Goal: Task Accomplishment & Management: Manage account settings

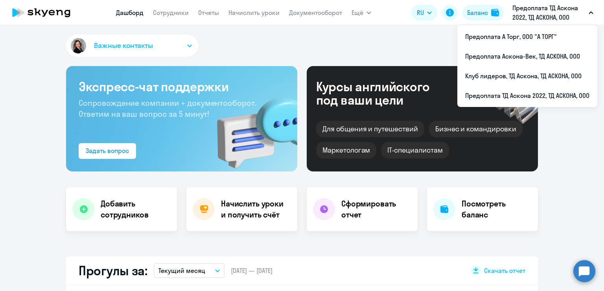
select select "30"
click at [485, 18] on button "Баланс" at bounding box center [483, 13] width 41 height 16
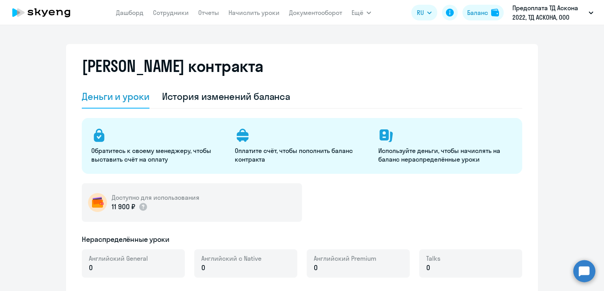
select select "english_adult_not_native_speaker"
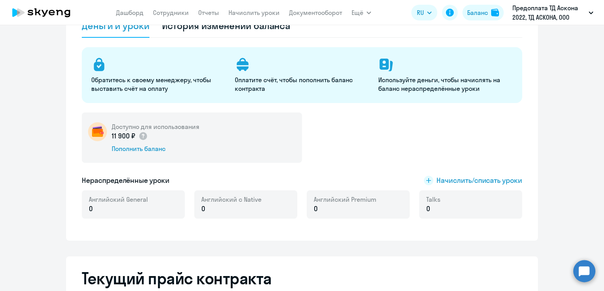
scroll to position [79, 0]
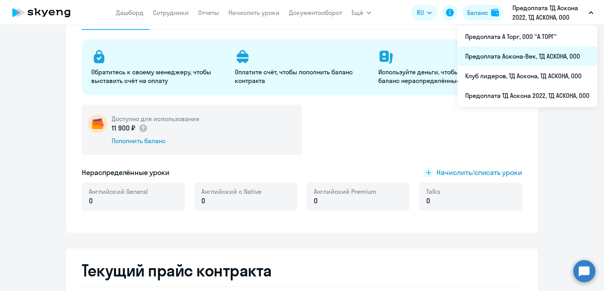
click at [537, 57] on li "Предоплата Аскона-Век, ТД АСКОНА, ООО" at bounding box center [527, 56] width 140 height 20
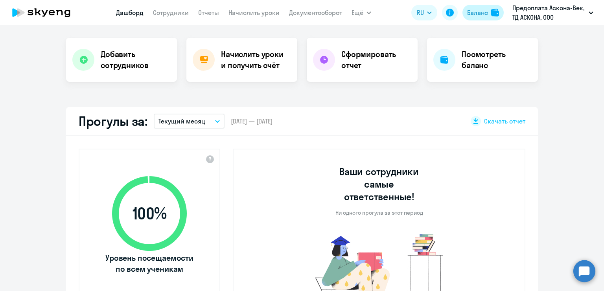
click at [479, 12] on div "Баланс" at bounding box center [477, 12] width 21 height 9
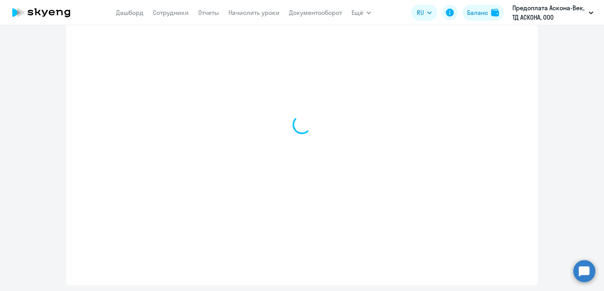
select select "english_adult_not_native_speaker"
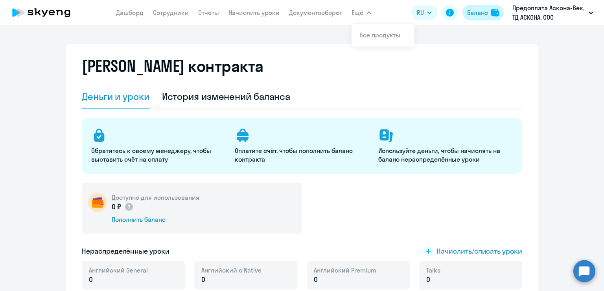
click at [497, 11] on img at bounding box center [495, 13] width 8 height 8
click at [175, 17] on app-menu-item-link "Сотрудники" at bounding box center [171, 13] width 36 height 10
click at [176, 15] on link "Сотрудники" at bounding box center [171, 13] width 36 height 8
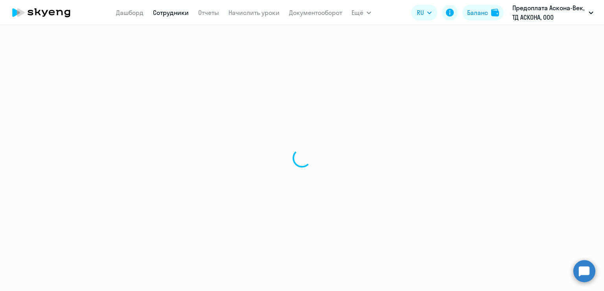
select select "30"
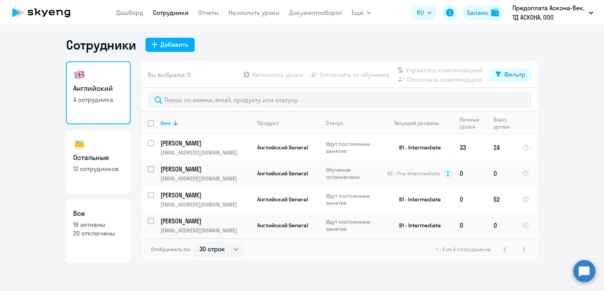
click at [109, 239] on link "Все 16 активны 20 отключены" at bounding box center [98, 231] width 64 height 63
select select "30"
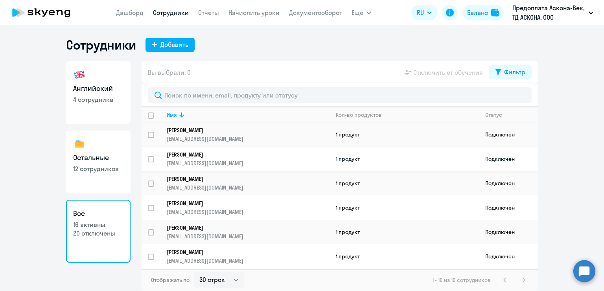
scroll to position [39, 0]
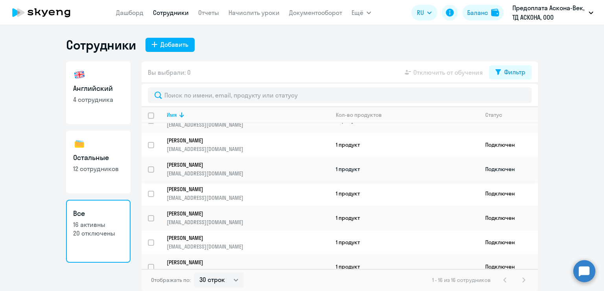
click at [196, 168] on p "[PERSON_NAME]" at bounding box center [243, 164] width 152 height 7
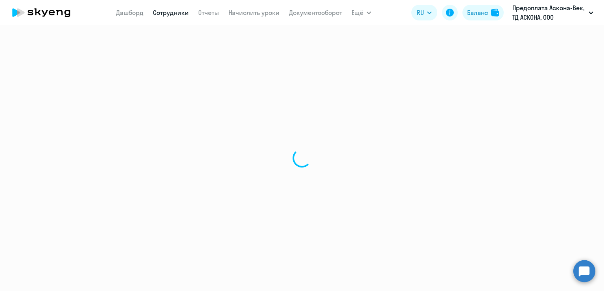
select select "others"
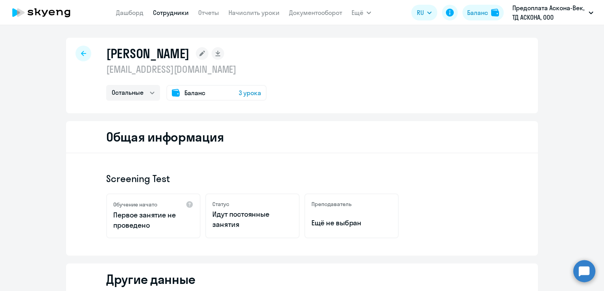
click at [63, 10] on icon at bounding box center [41, 13] width 69 height 20
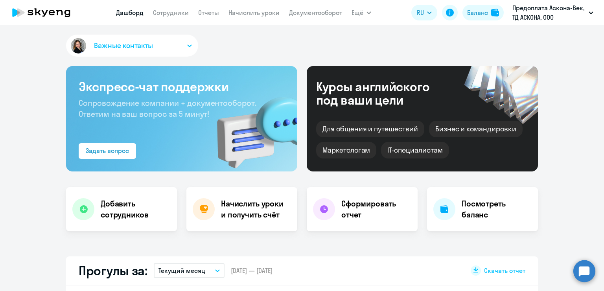
select select "30"
